Goal: Information Seeking & Learning: Learn about a topic

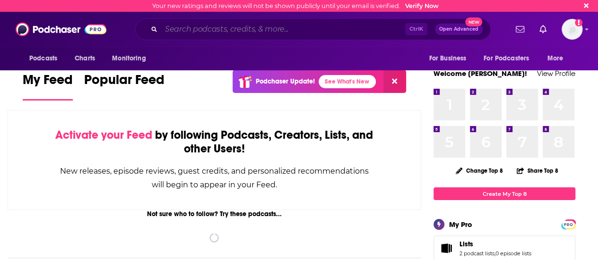
click at [192, 31] on input "Search podcasts, credits, & more..." at bounding box center [283, 29] width 244 height 15
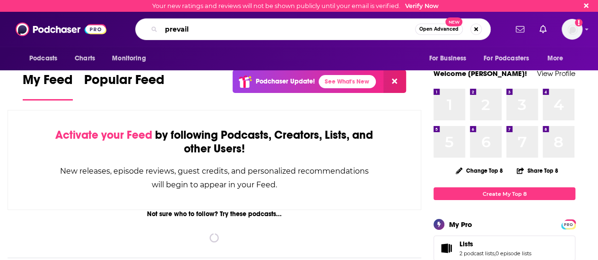
type input "prevail"
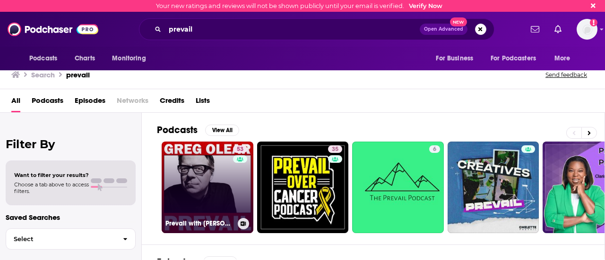
click at [197, 177] on link "53 Prevail with [PERSON_NAME]" at bounding box center [208, 188] width 92 height 92
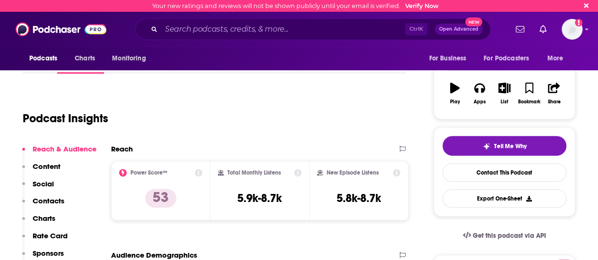
scroll to position [129, 0]
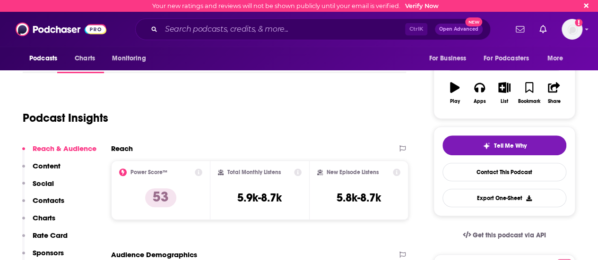
click at [59, 202] on p "Contacts" at bounding box center [49, 200] width 32 height 9
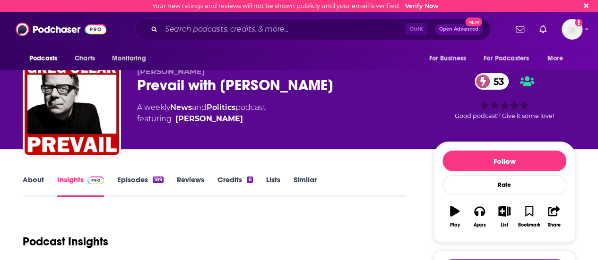
scroll to position [0, 0]
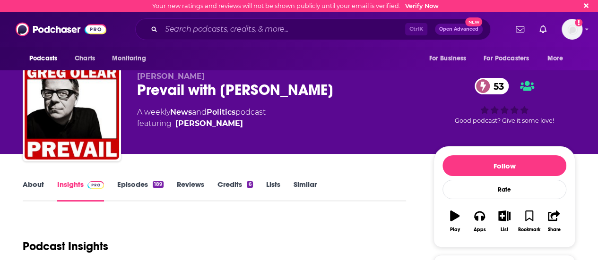
click at [30, 188] on link "About" at bounding box center [33, 191] width 21 height 22
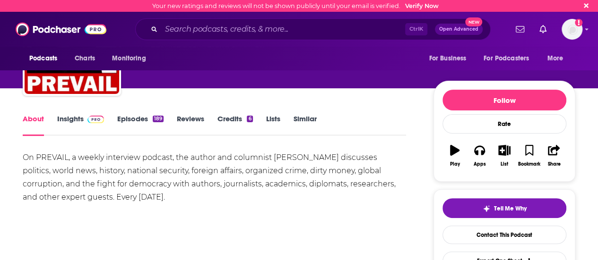
scroll to position [105, 0]
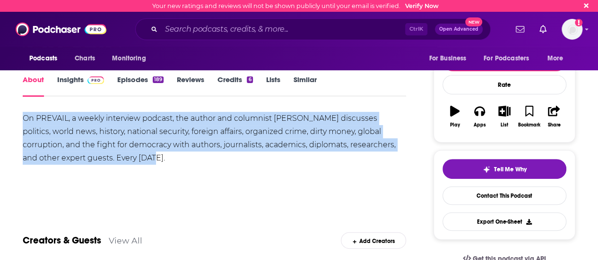
drag, startPoint x: 24, startPoint y: 118, endPoint x: 100, endPoint y: 156, distance: 85.4
click at [100, 156] on div "On PREVAIL, a weekly interview podcast, the author and columnist [PERSON_NAME] …" at bounding box center [214, 138] width 383 height 53
copy div "On PREVAIL, a weekly interview podcast, the author and columnist [PERSON_NAME] …"
click at [248, 140] on div "On PREVAIL, a weekly interview podcast, the author and columnist [PERSON_NAME] …" at bounding box center [214, 138] width 383 height 53
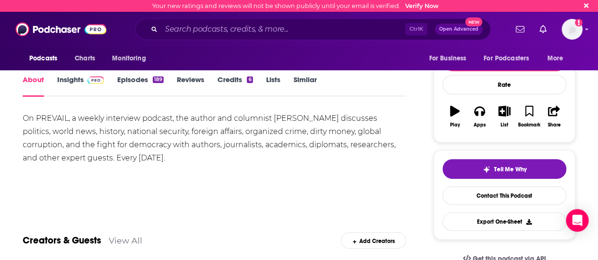
click at [68, 86] on link "Insights" at bounding box center [80, 86] width 47 height 22
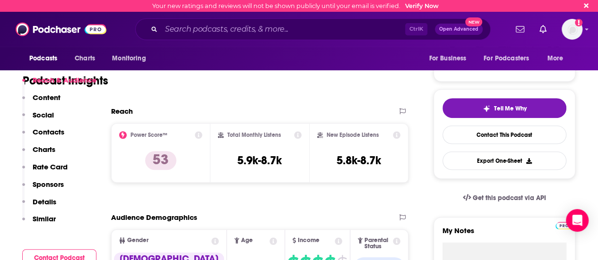
scroll to position [182, 0]
